Goal: Information Seeking & Learning: Check status

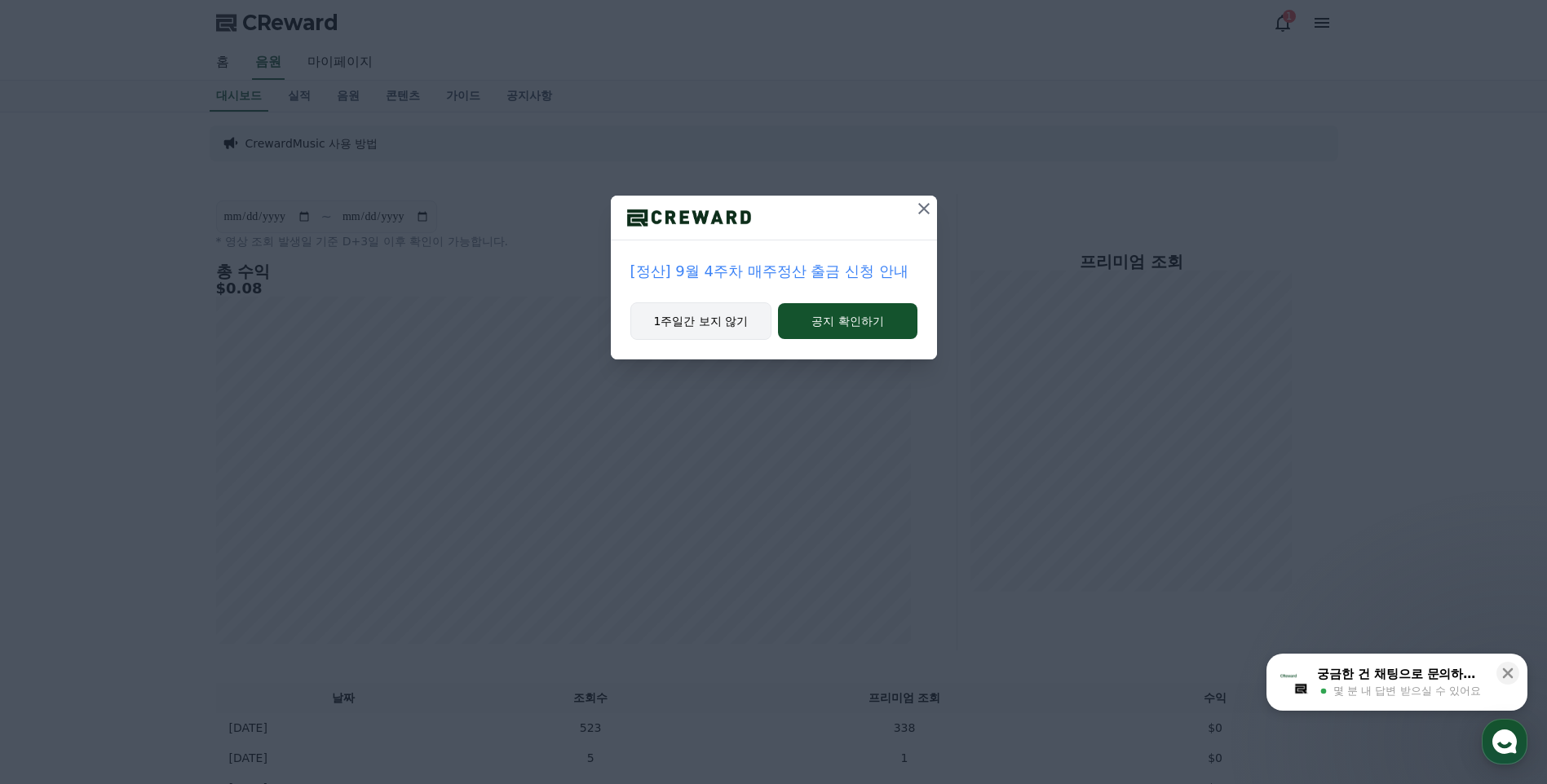
click at [740, 328] on button "1주일간 보지 않기" at bounding box center [702, 321] width 142 height 37
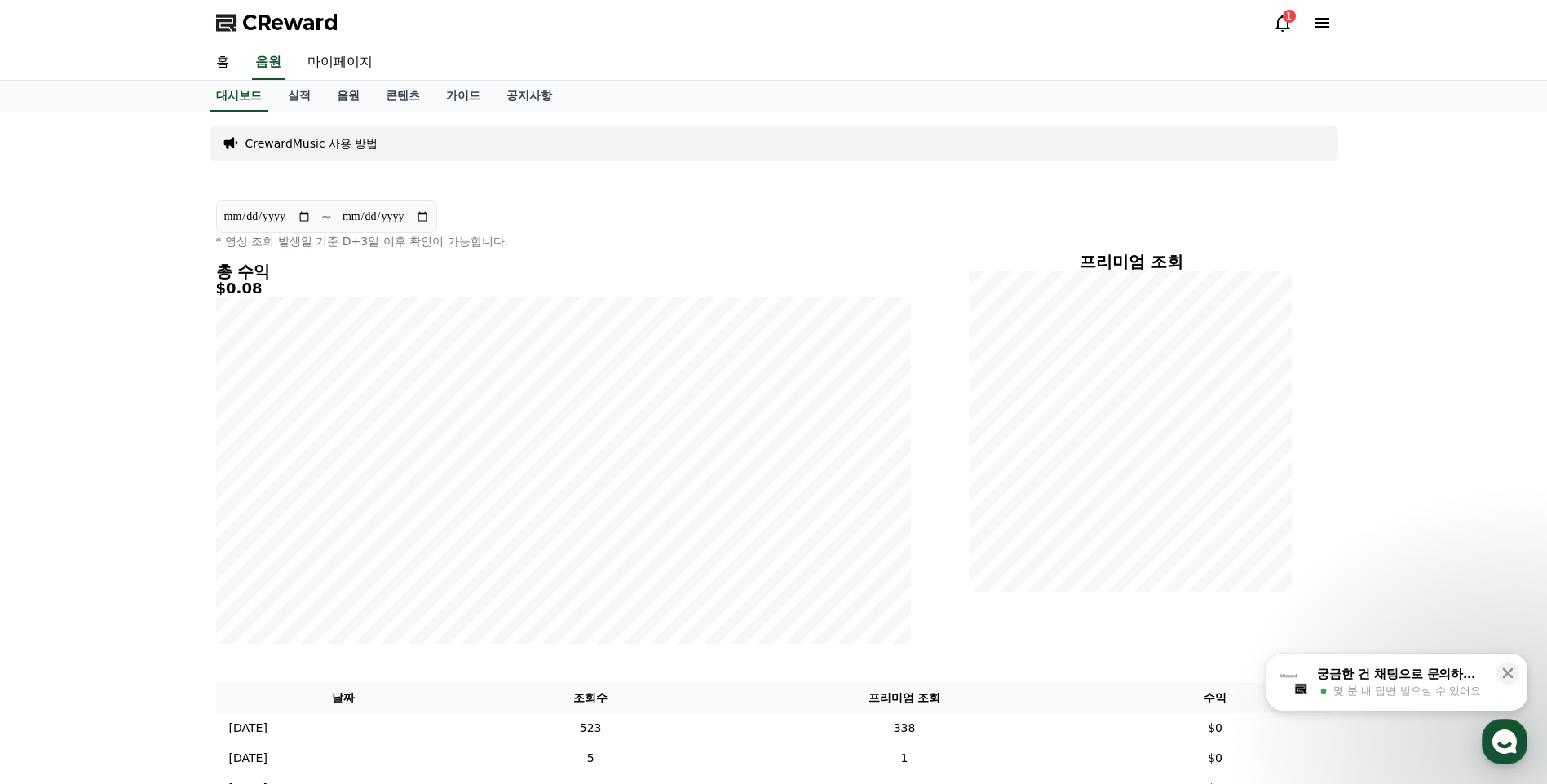
click at [1277, 26] on icon at bounding box center [1282, 23] width 14 height 17
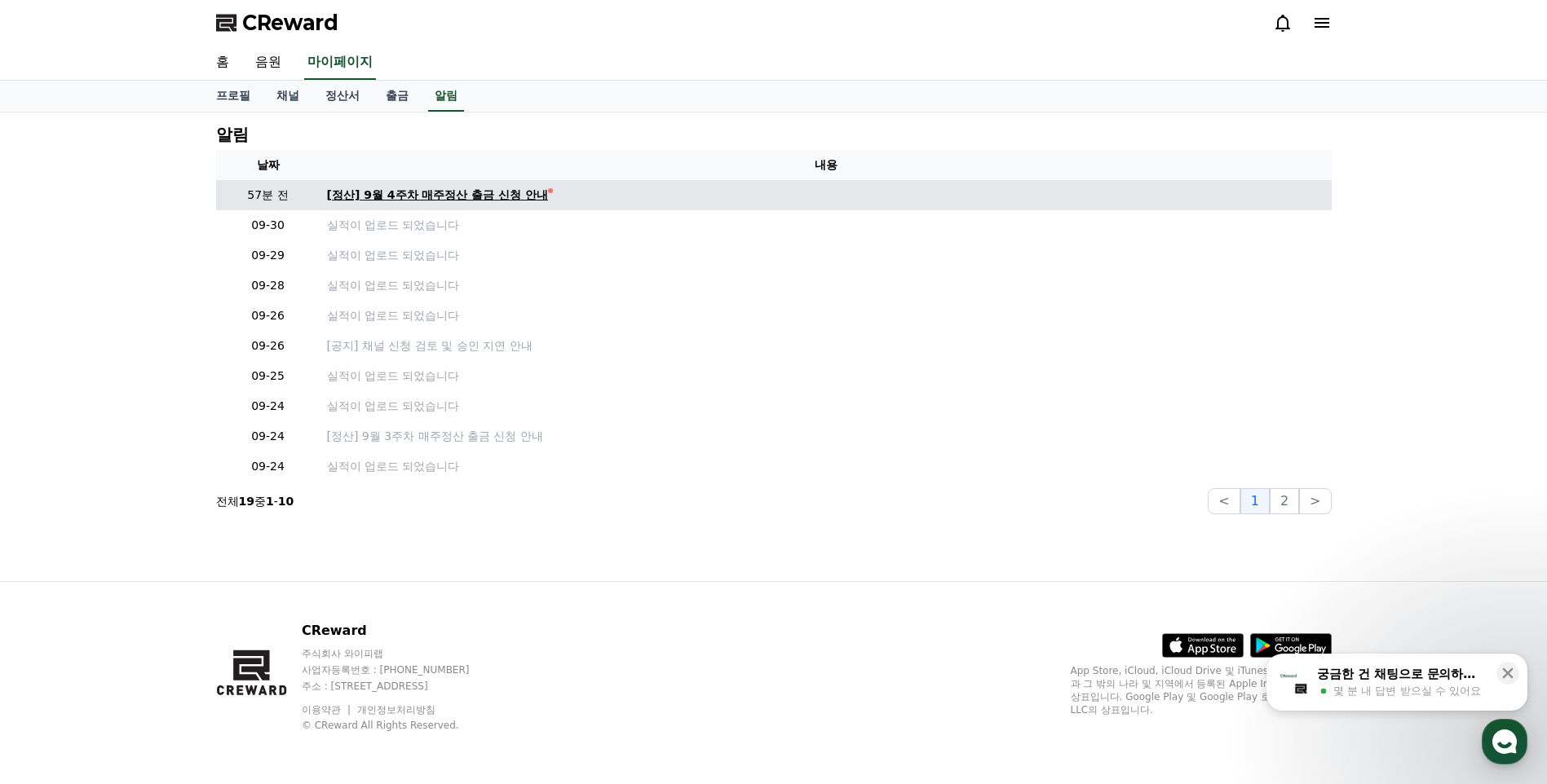
click at [501, 196] on div "[정산] 9월 4주차 매주정산 출금 신청 안내" at bounding box center [438, 196] width 222 height 17
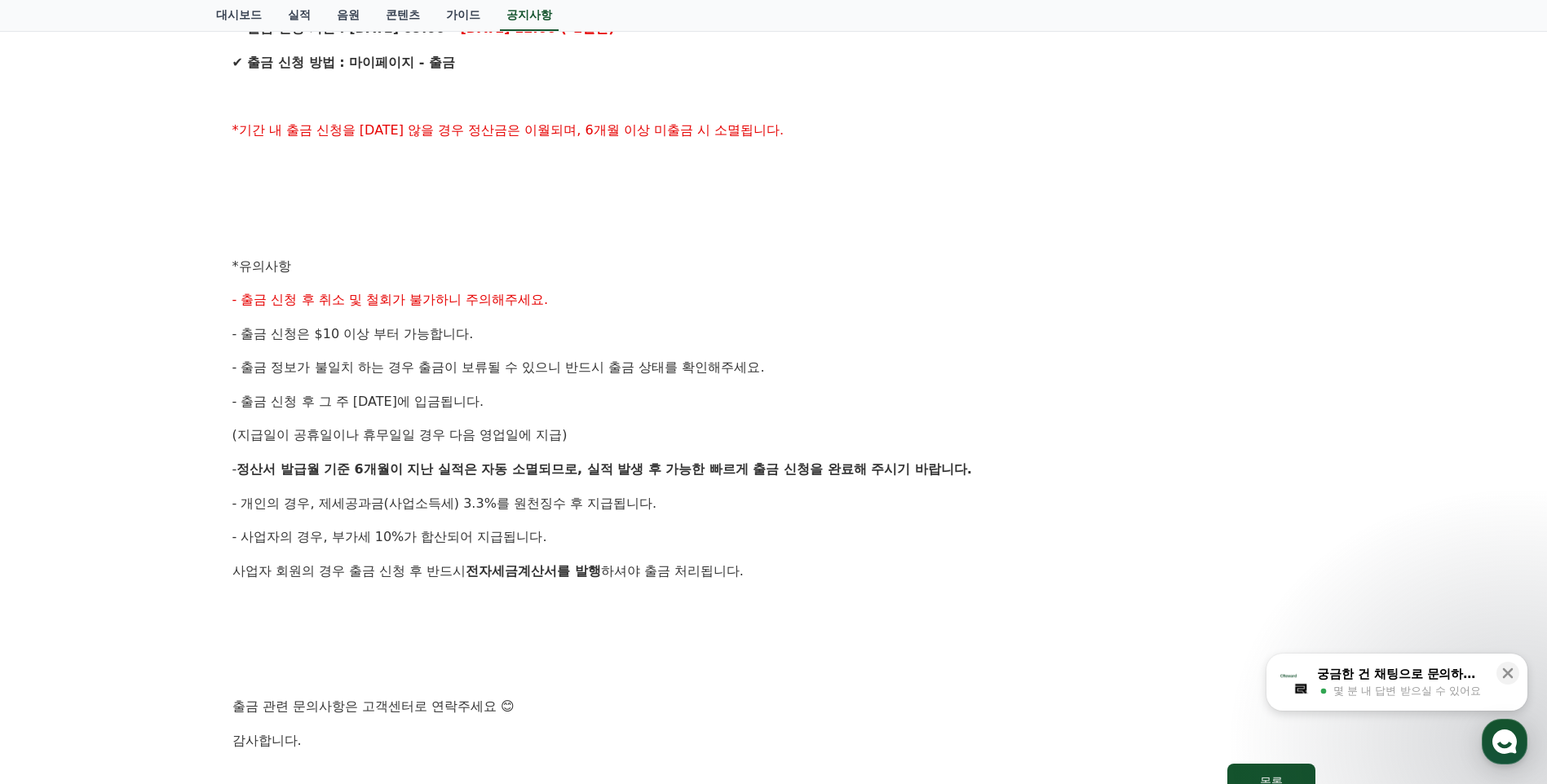
scroll to position [653, 0]
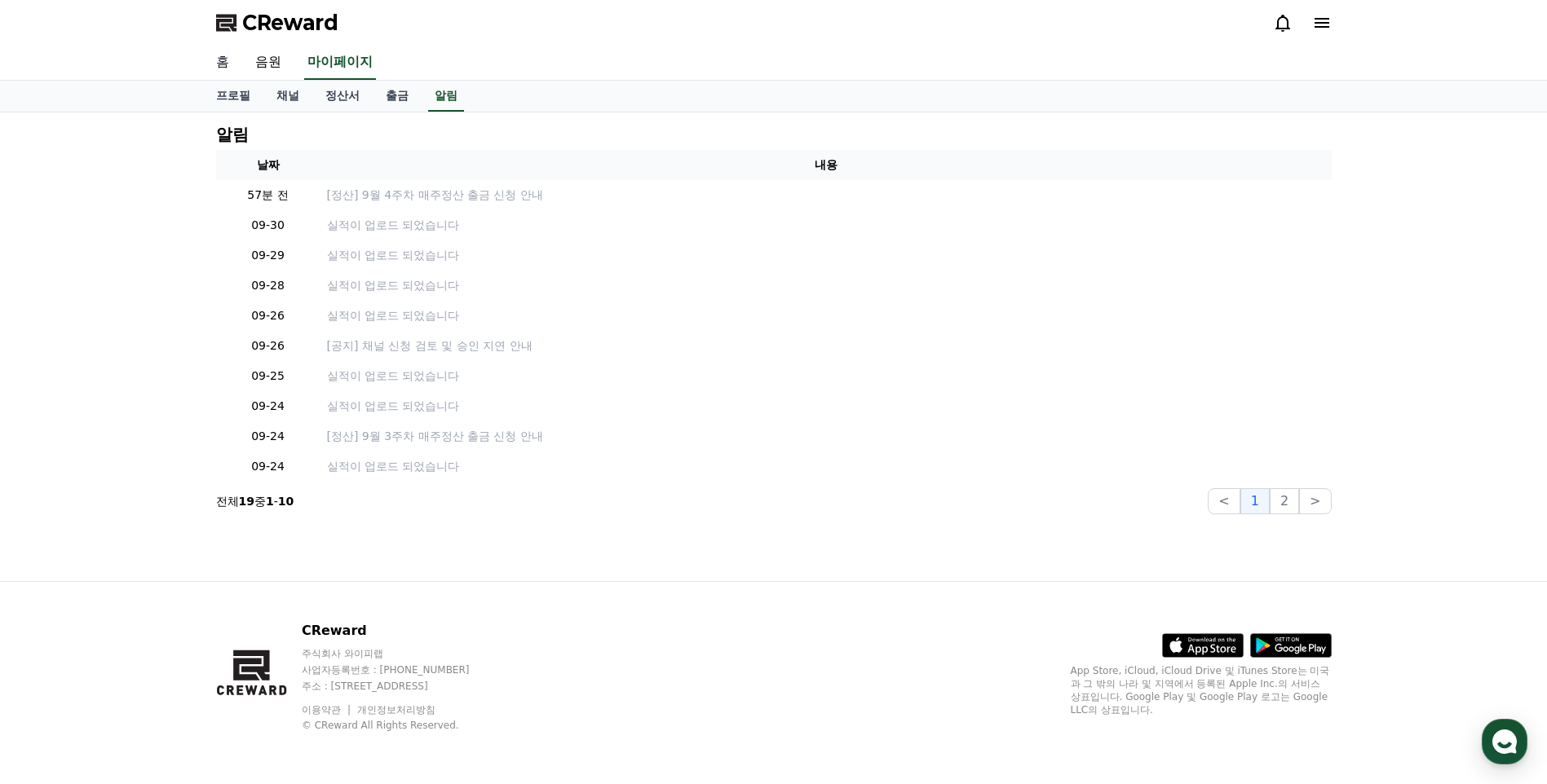
click at [224, 57] on link "홈" at bounding box center [223, 63] width 39 height 35
